Goal: Entertainment & Leisure: Consume media (video, audio)

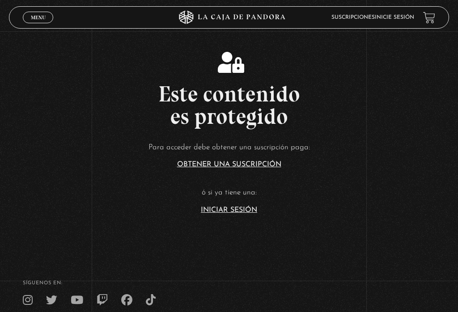
click at [394, 15] on link "Inicie sesión" at bounding box center [393, 17] width 39 height 5
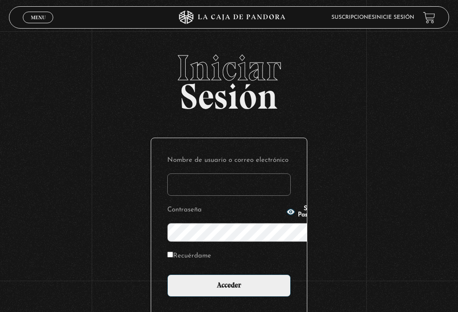
type input "Pandora87"
click at [229, 274] on input "Acceder" at bounding box center [228, 285] width 123 height 22
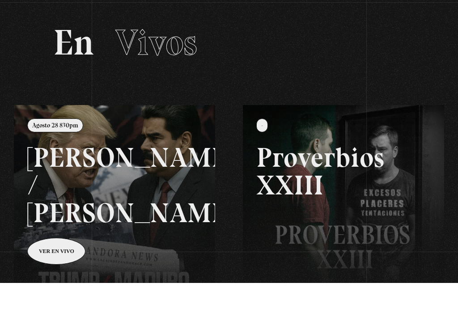
scroll to position [41, 0]
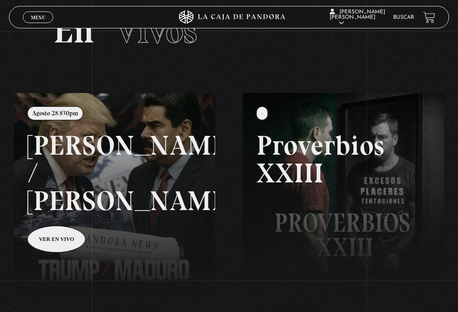
click at [61, 210] on link at bounding box center [243, 249] width 458 height 312
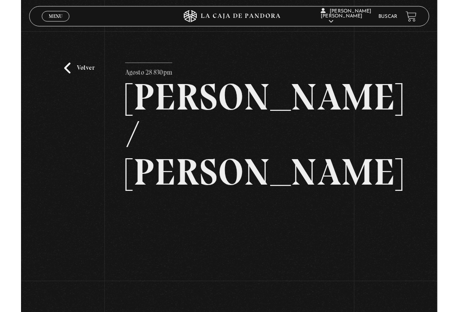
scroll to position [18, 0]
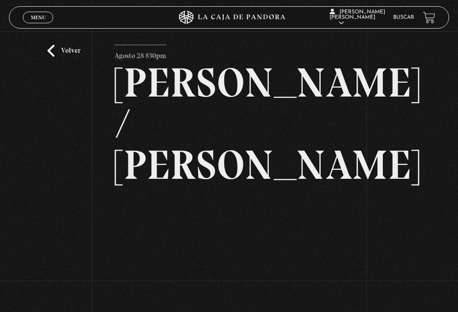
click at [52, 55] on link "Volver" at bounding box center [63, 51] width 33 height 12
click at [53, 52] on link "Volver" at bounding box center [63, 51] width 33 height 12
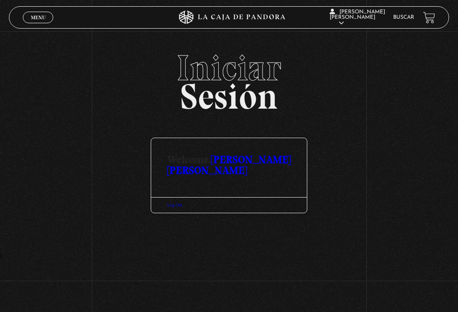
click at [37, 12] on link "Menu Cerrar" at bounding box center [38, 18] width 30 height 12
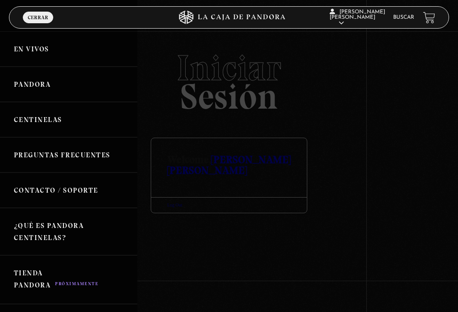
click at [30, 48] on link "En vivos" at bounding box center [68, 48] width 137 height 35
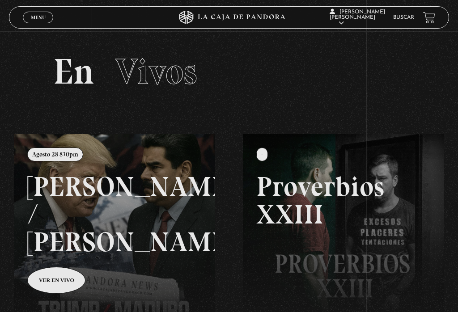
click at [155, 231] on link at bounding box center [243, 290] width 458 height 312
